Goal: Transaction & Acquisition: Download file/media

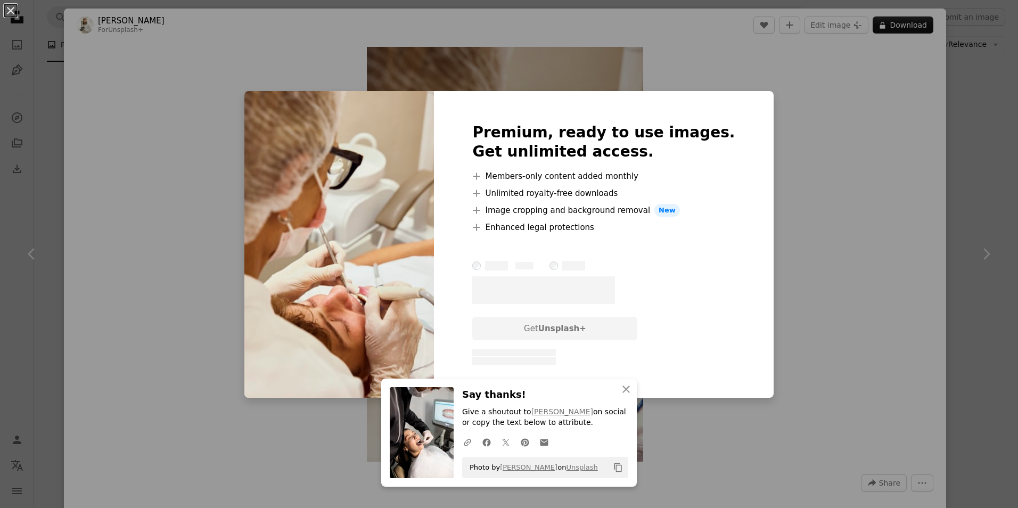
scroll to position [1065, 0]
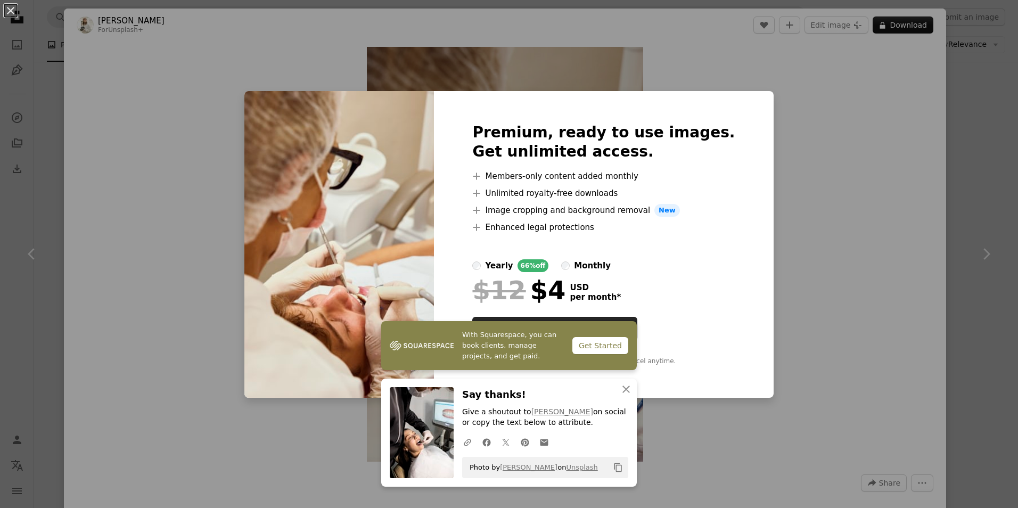
drag, startPoint x: 816, startPoint y: 106, endPoint x: 850, endPoint y: 144, distance: 51.6
click at [816, 106] on div "An X shape Premium, ready to use images. Get unlimited access. A plus sign Memb…" at bounding box center [509, 254] width 1018 height 508
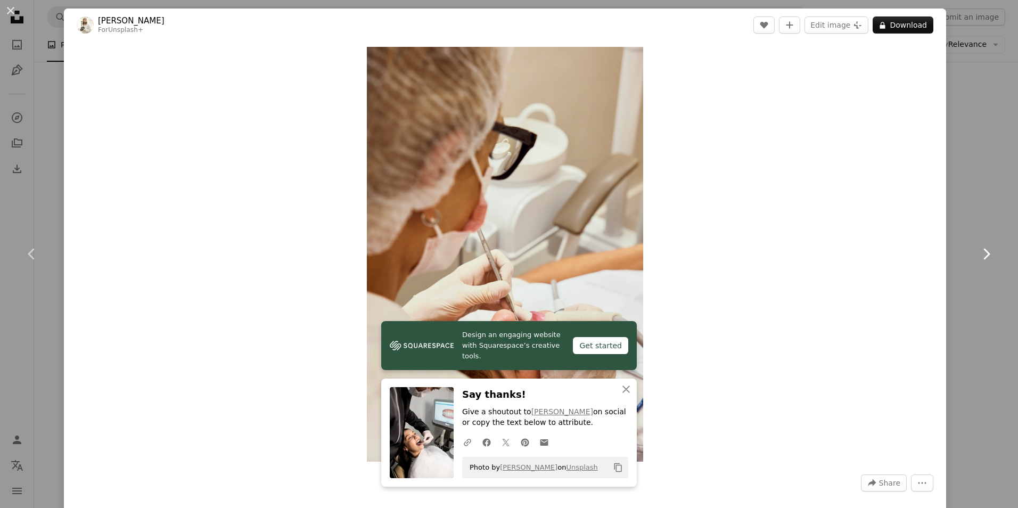
click at [982, 243] on link "Chevron right" at bounding box center [986, 254] width 64 height 102
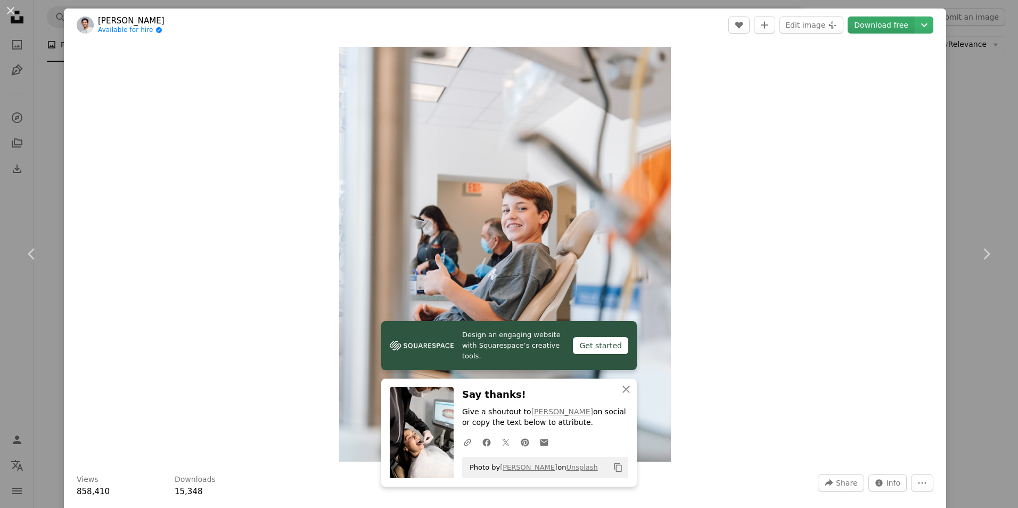
click at [879, 28] on link "Download free" at bounding box center [881, 25] width 67 height 17
